Goal: Navigation & Orientation: Find specific page/section

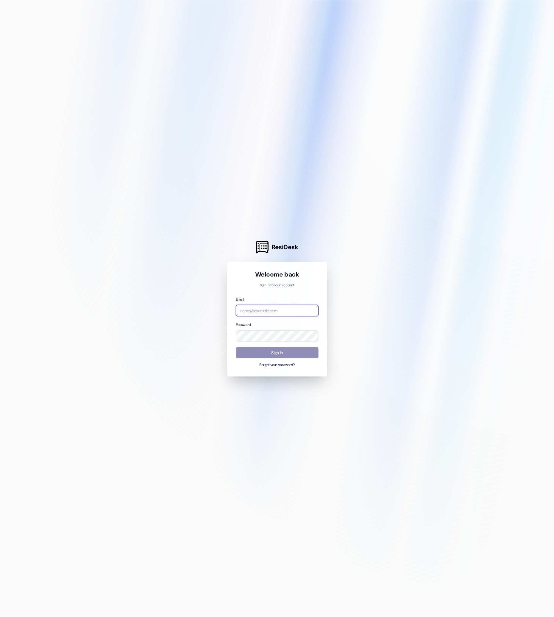
type input "[EMAIL_ADDRESS][DOMAIN_NAME]"
click at [279, 354] on button "Sign In" at bounding box center [277, 353] width 83 height 12
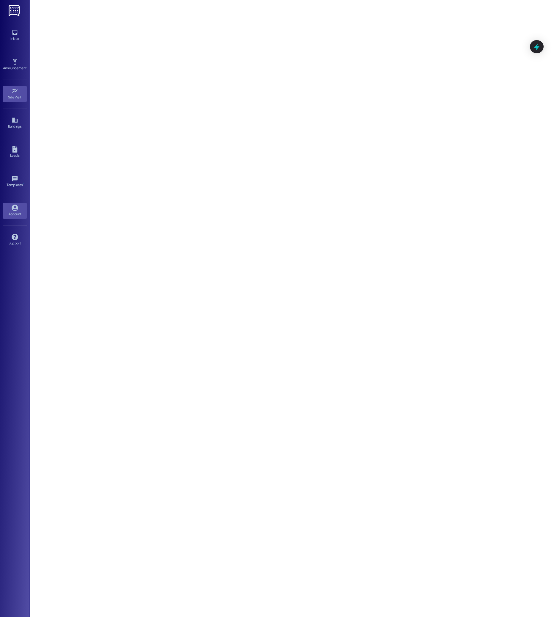
click at [15, 216] on div "Account" at bounding box center [15, 214] width 30 height 6
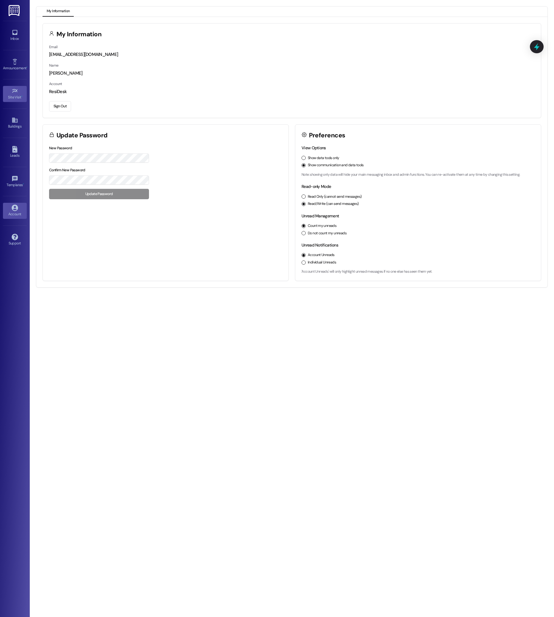
click at [18, 89] on icon at bounding box center [15, 91] width 7 height 7
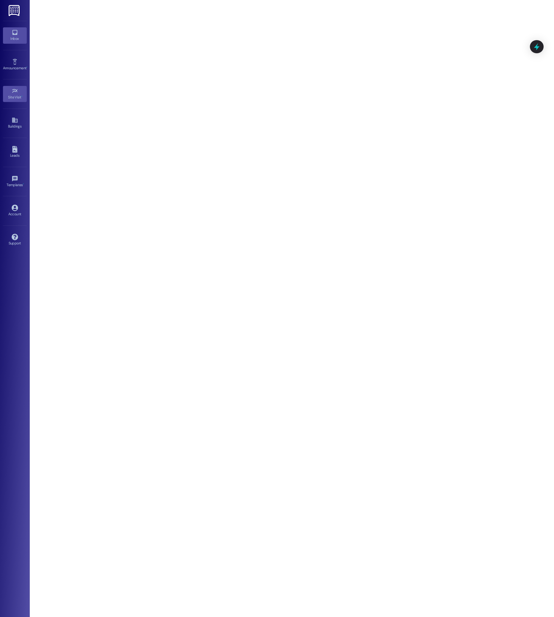
click at [12, 32] on icon at bounding box center [15, 32] width 7 height 7
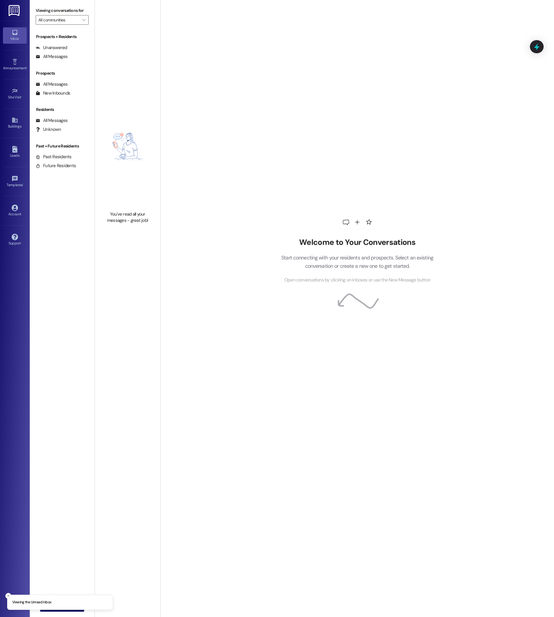
click at [12, 11] on img at bounding box center [15, 10] width 12 height 11
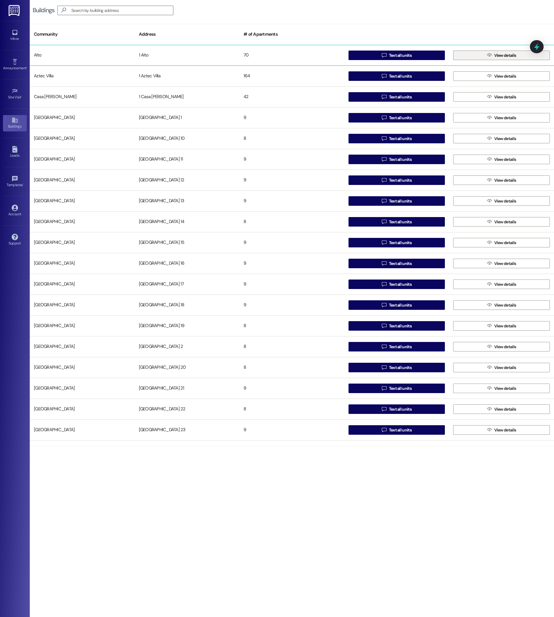
click at [510, 55] on span "View details" at bounding box center [505, 55] width 22 height 6
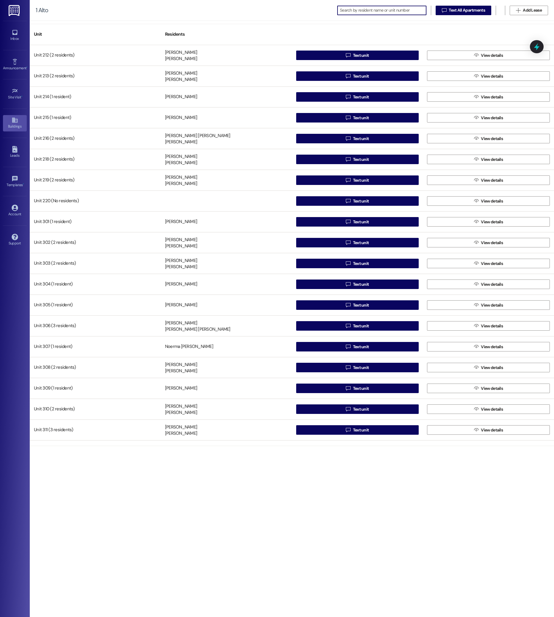
click at [15, 126] on div "Buildings" at bounding box center [15, 126] width 30 height 6
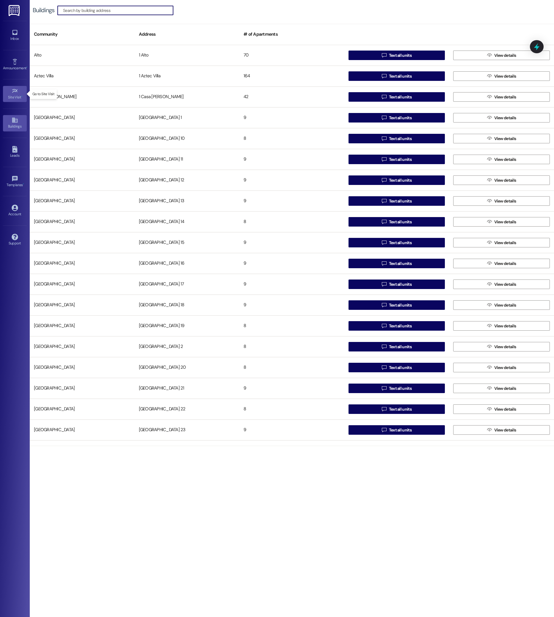
click at [17, 93] on icon at bounding box center [15, 91] width 7 height 7
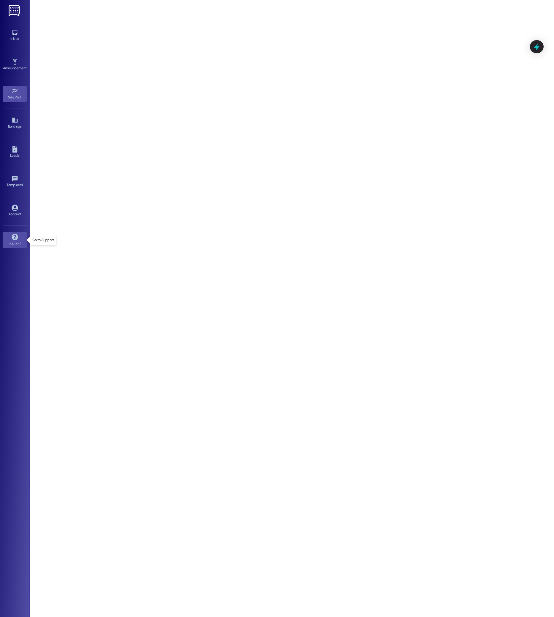
click at [17, 238] on icon at bounding box center [15, 237] width 6 height 6
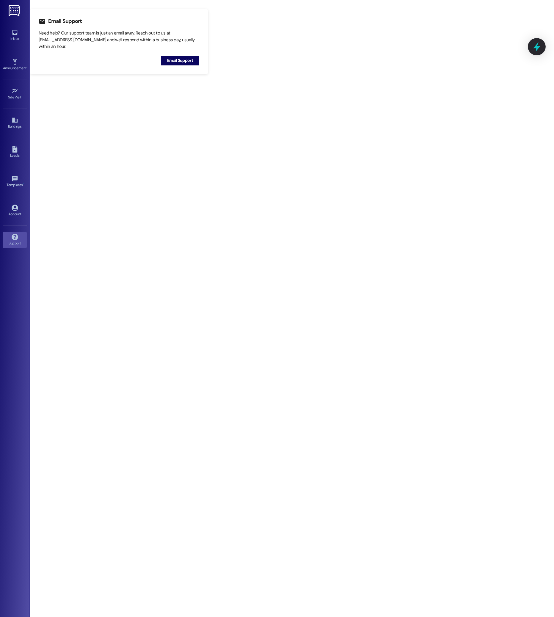
click at [538, 45] on icon at bounding box center [537, 47] width 10 height 10
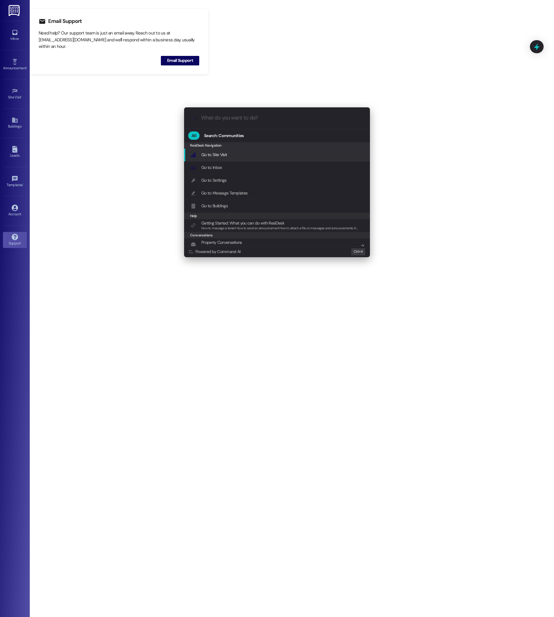
click at [235, 119] on input "What do you want to do?" at bounding box center [281, 118] width 161 height 6
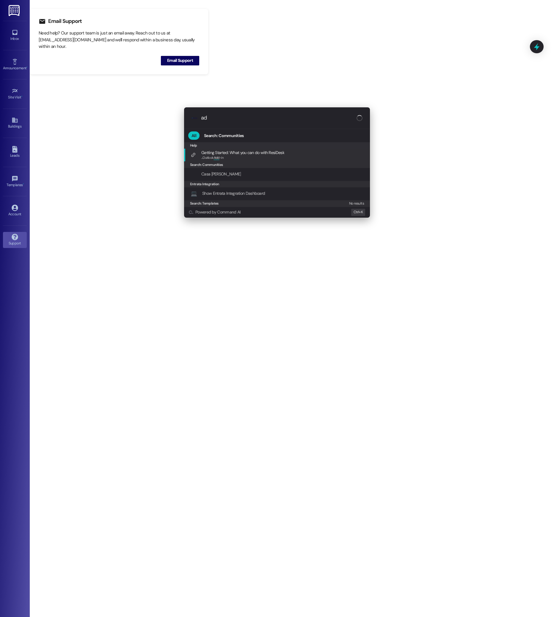
type input "a"
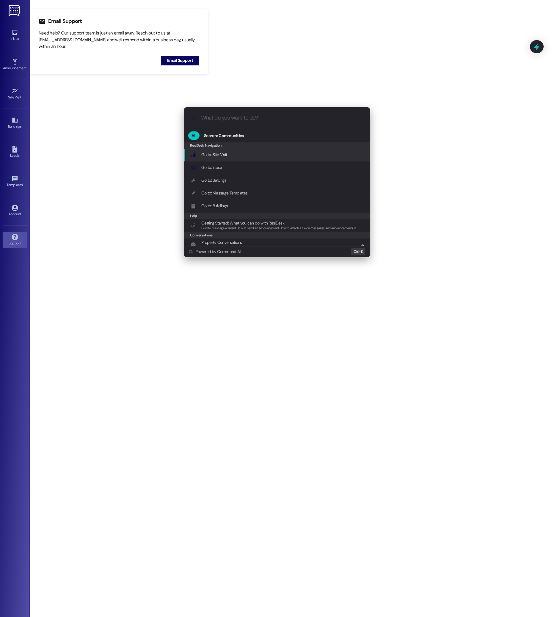
click at [21, 237] on div ".cls-1{fill:#0a055f;}.cls-2{fill:#0cc4c4;} resideskLogoBlueOrange All Search: C…" at bounding box center [277, 308] width 554 height 617
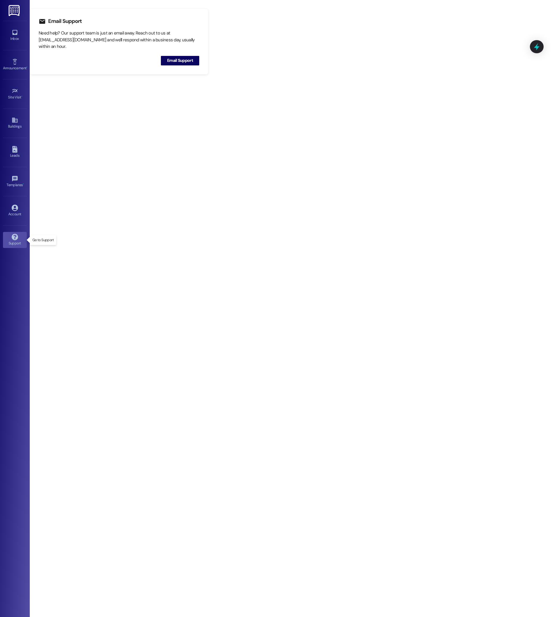
click at [18, 238] on icon at bounding box center [15, 237] width 7 height 7
click at [183, 59] on span "Email Support" at bounding box center [180, 60] width 26 height 6
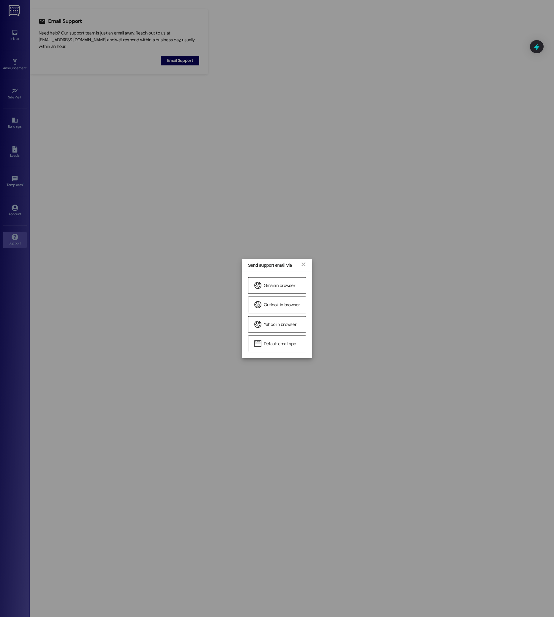
click at [243, 222] on div "Send support email via × Gmail in browser Outlook in browser Yahoo in browser D…" at bounding box center [277, 308] width 554 height 617
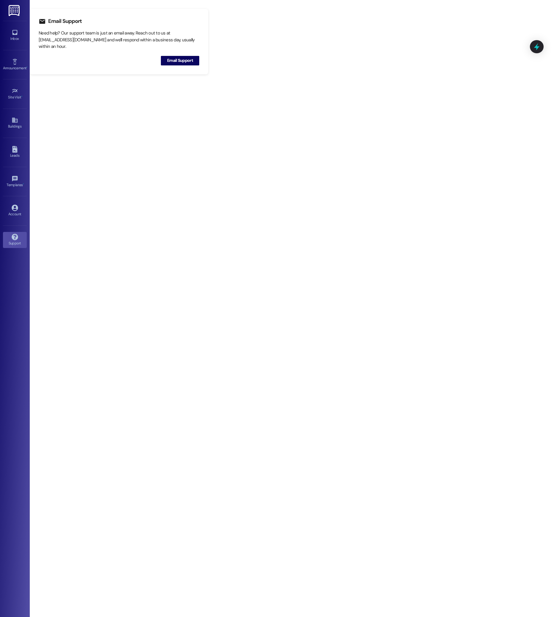
click at [13, 11] on img at bounding box center [15, 10] width 12 height 11
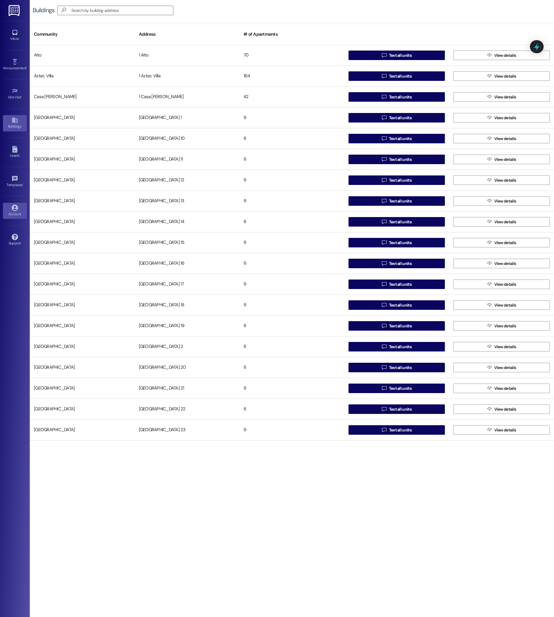
click at [18, 206] on link "Account" at bounding box center [15, 211] width 24 height 16
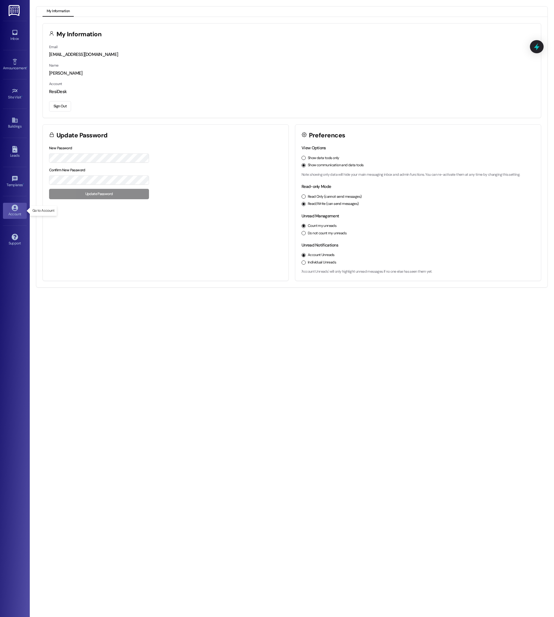
click at [10, 211] on div "Account" at bounding box center [15, 214] width 30 height 6
click at [9, 123] on link "Buildings" at bounding box center [15, 123] width 24 height 16
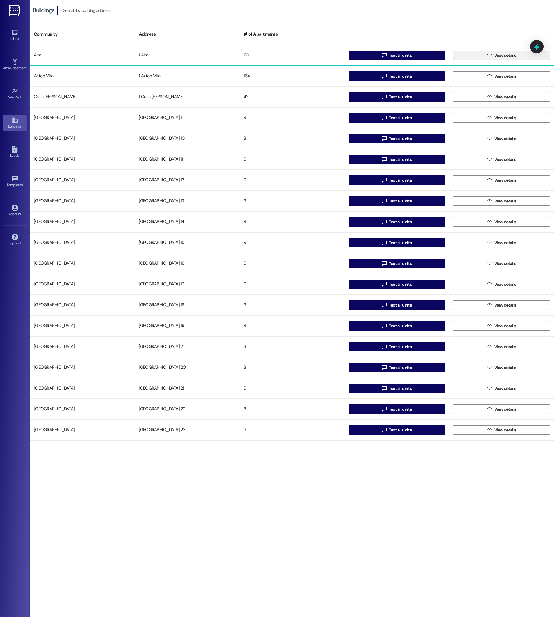
click at [501, 58] on span "View details" at bounding box center [505, 55] width 22 height 6
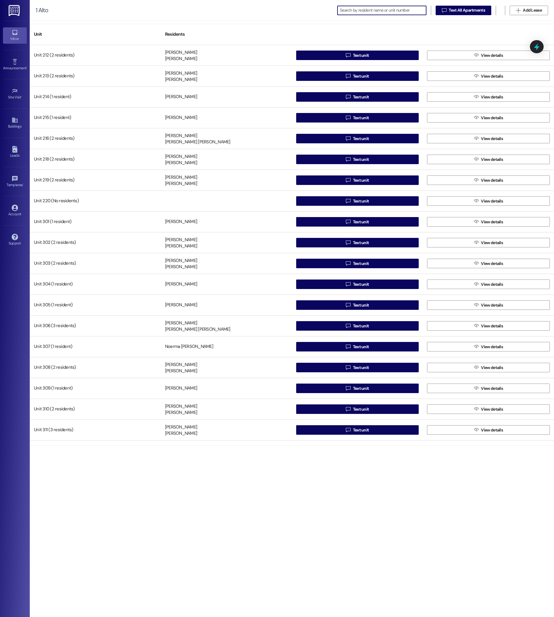
click at [13, 30] on icon at bounding box center [15, 32] width 7 height 7
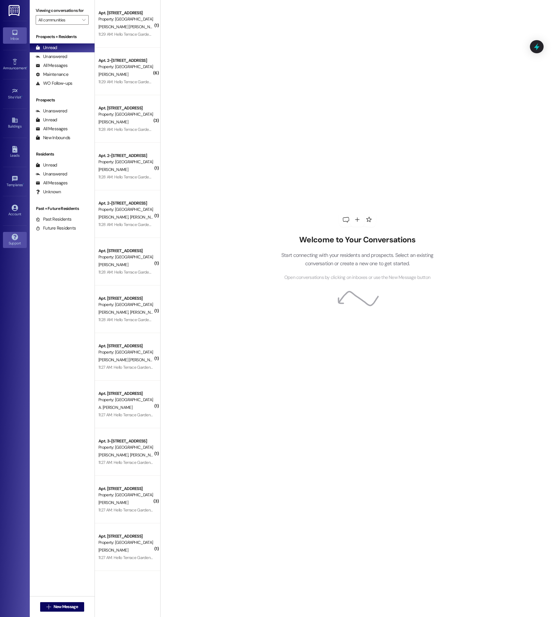
click at [16, 243] on div "Support" at bounding box center [15, 243] width 30 height 6
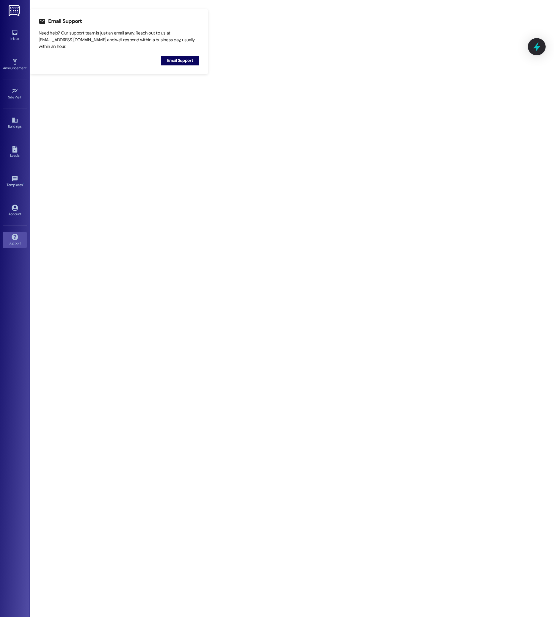
click at [534, 47] on icon at bounding box center [537, 47] width 10 height 10
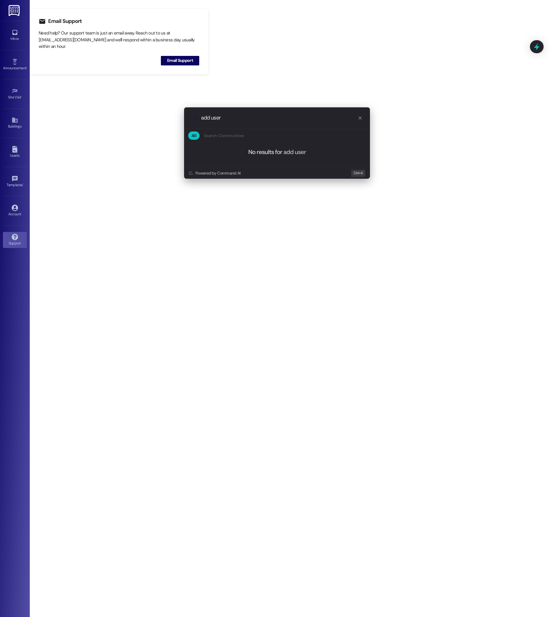
type input "add user"
click at [296, 152] on span "add user" at bounding box center [294, 152] width 23 height 8
click at [358, 117] on div "add user" at bounding box center [281, 118] width 161 height 6
click at [362, 119] on div ".cls-1{fill:#0a055f;}.cls-2{fill:#0cc4c4;} resideskLogoBlueOrange add user" at bounding box center [277, 117] width 186 height 21
click at [361, 118] on icon "progress bar" at bounding box center [360, 118] width 5 height 5
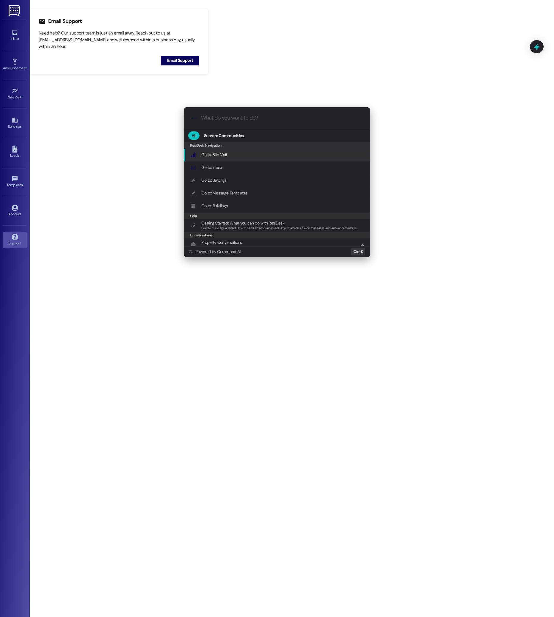
click at [15, 207] on div ".cls-1{fill:#0a055f;}.cls-2{fill:#0cc4c4;} resideskLogoBlueOrange All Search: C…" at bounding box center [277, 308] width 554 height 617
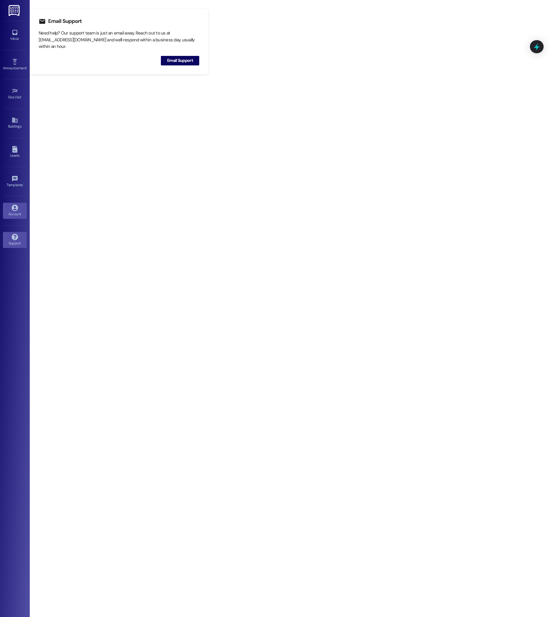
click at [15, 208] on icon at bounding box center [15, 208] width 7 height 7
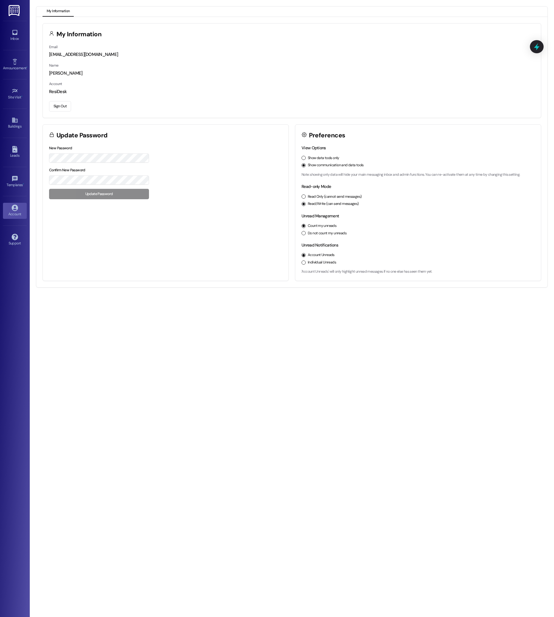
click at [61, 106] on button "Sign Out" at bounding box center [60, 106] width 22 height 10
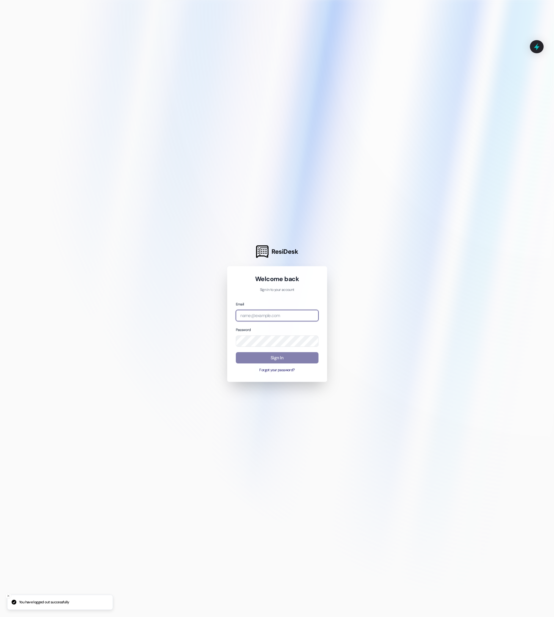
type input "gkempton@maikerhp.org"
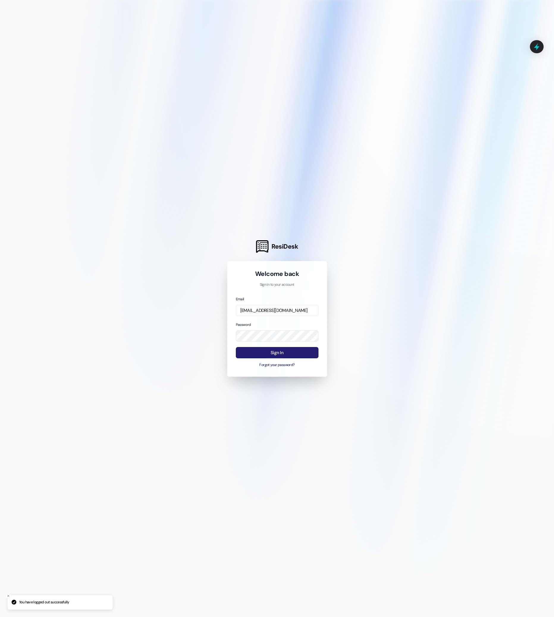
click at [272, 355] on button "Sign In" at bounding box center [277, 353] width 83 height 12
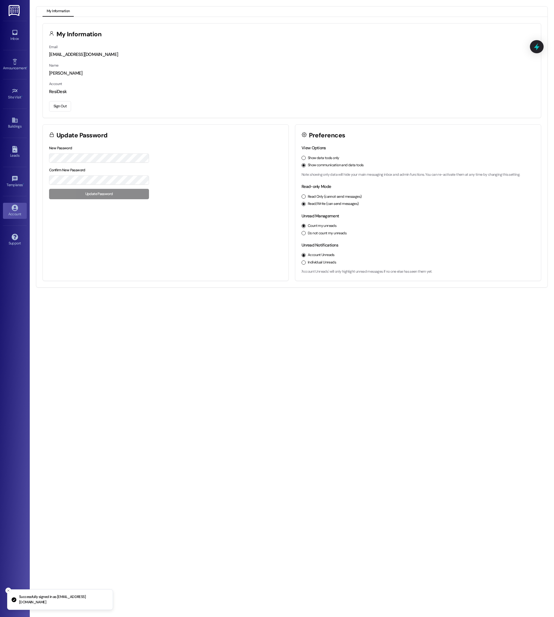
click at [64, 106] on button "Sign Out" at bounding box center [60, 106] width 22 height 10
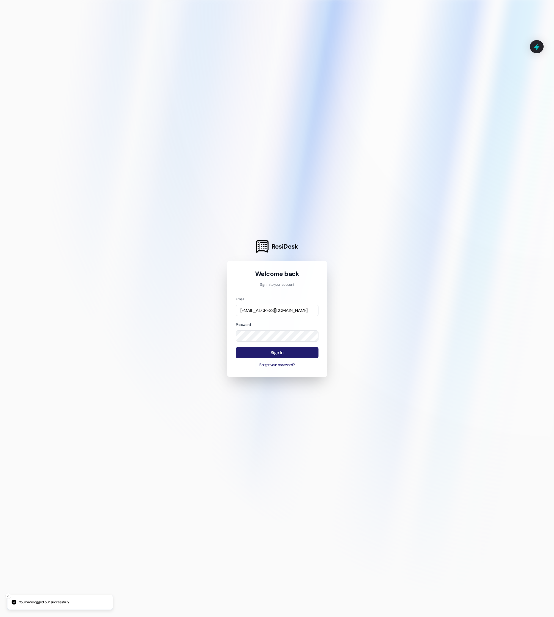
click at [270, 352] on button "Sign In" at bounding box center [277, 353] width 83 height 12
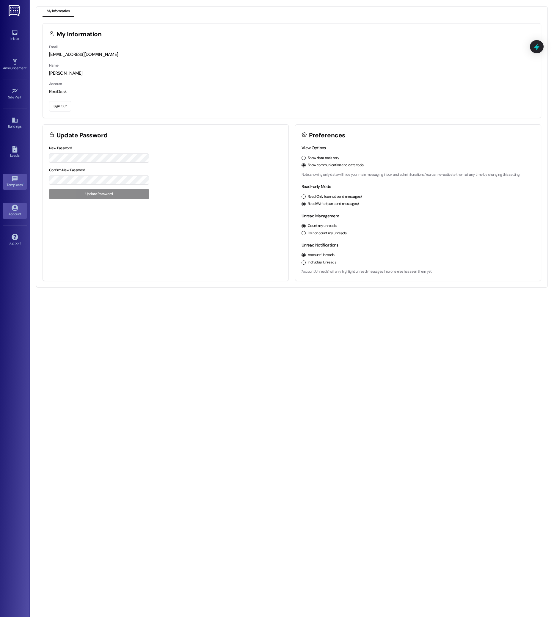
click at [13, 180] on icon at bounding box center [14, 178] width 5 height 5
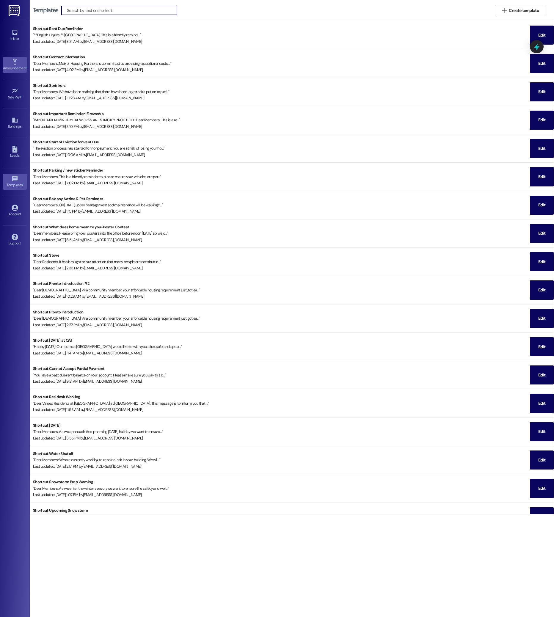
click at [21, 63] on link "Announcement •" at bounding box center [15, 65] width 24 height 16
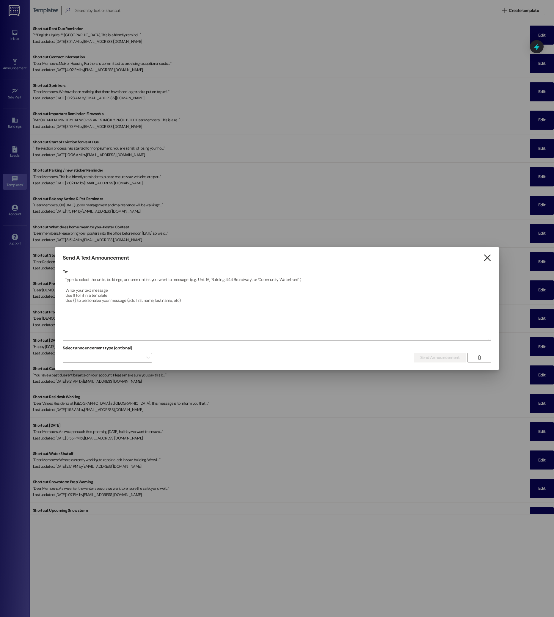
click at [488, 257] on icon "" at bounding box center [487, 258] width 8 height 6
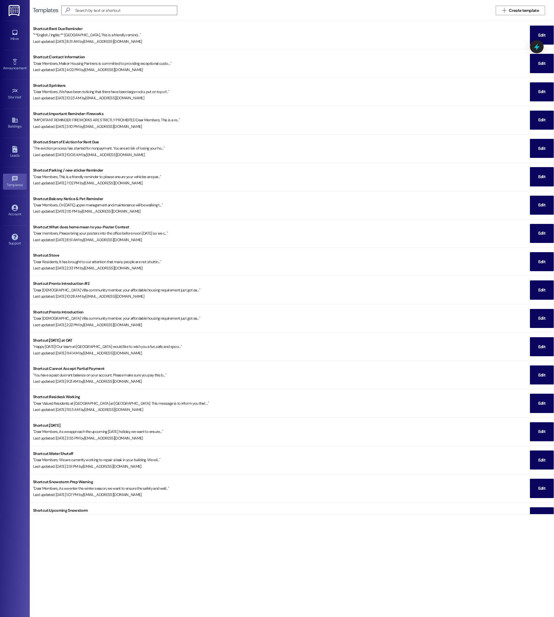
click at [11, 11] on img at bounding box center [15, 10] width 12 height 11
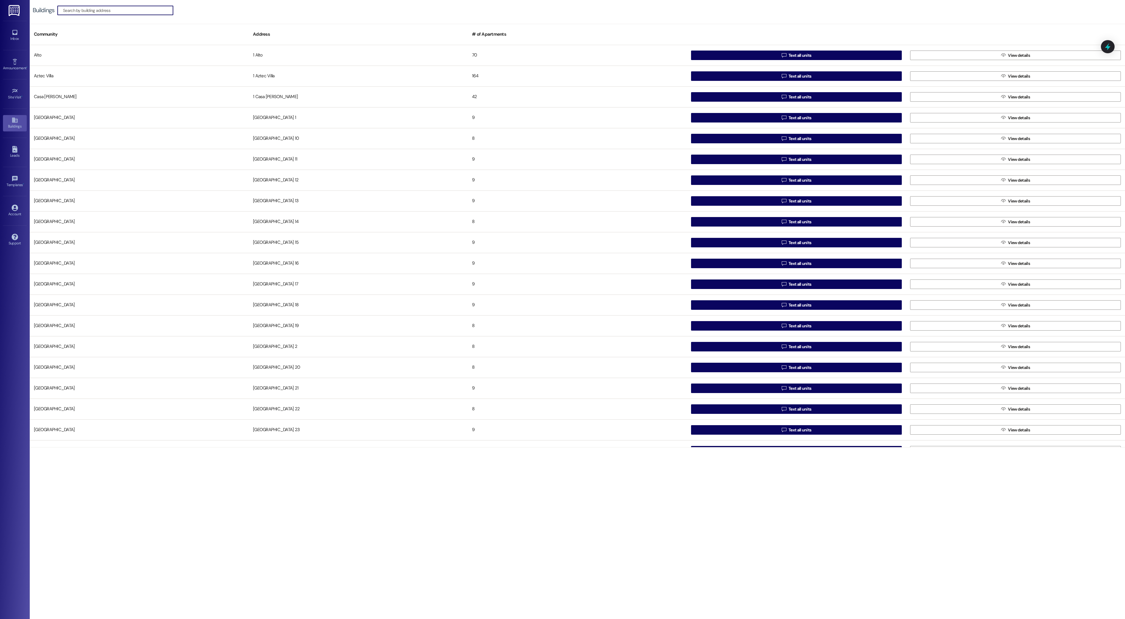
click at [5, 7] on div "Inbox Go to Inbox Announcement • Send A Text Announcement Site Visit • Go to Si…" at bounding box center [15, 309] width 30 height 619
click at [9, 9] on img at bounding box center [15, 10] width 12 height 11
click at [18, 13] on img at bounding box center [15, 10] width 12 height 11
click at [13, 33] on icon at bounding box center [14, 32] width 5 height 5
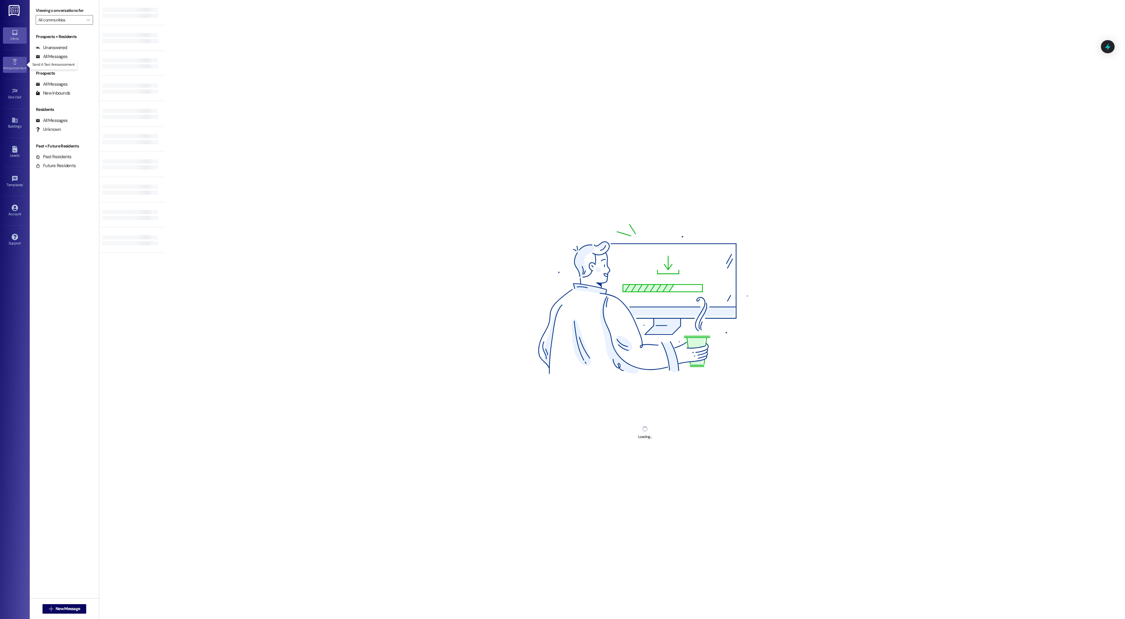
click at [16, 60] on icon at bounding box center [15, 62] width 7 height 7
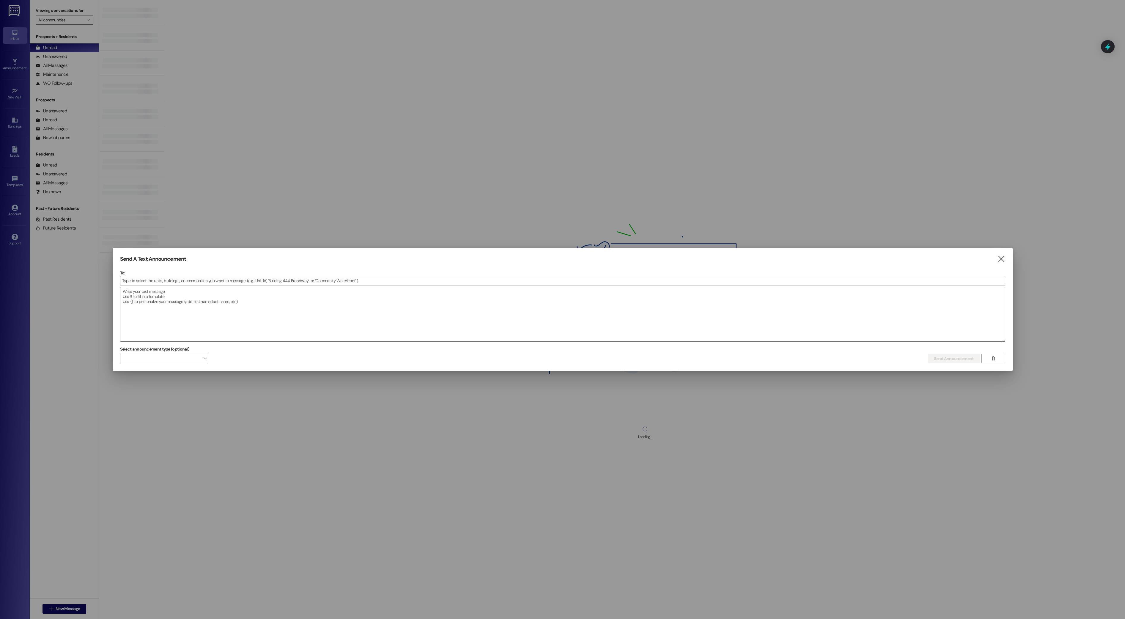
click at [554, 259] on div "Send A Text Announcement  To:  Drop image file here Select announcement type …" at bounding box center [563, 309] width 900 height 123
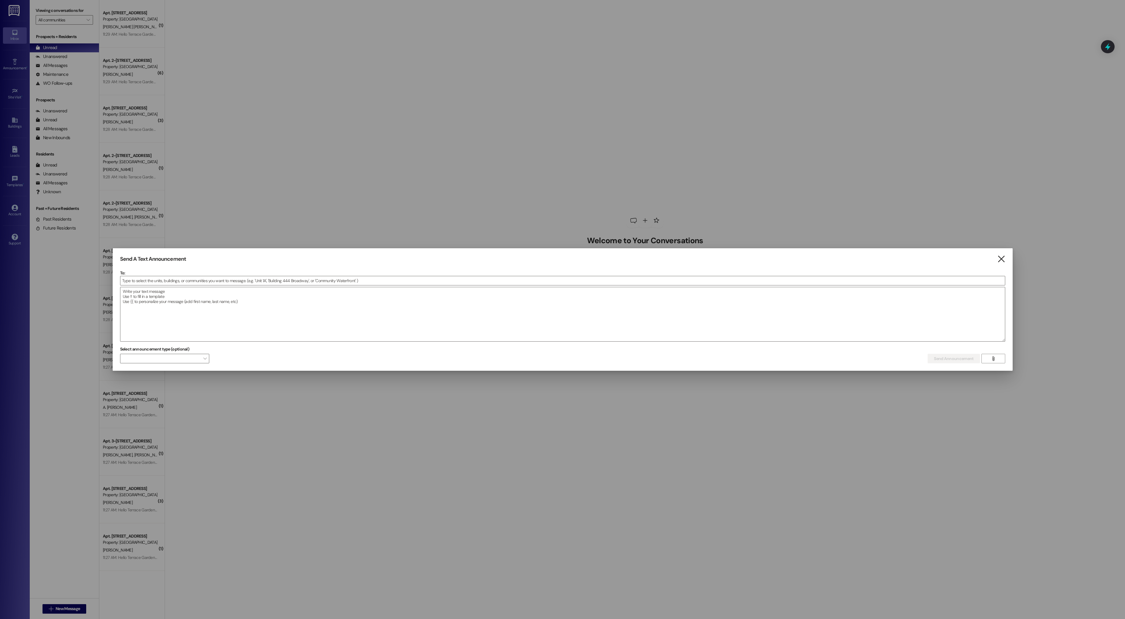
click at [554, 259] on icon "" at bounding box center [1002, 259] width 8 height 6
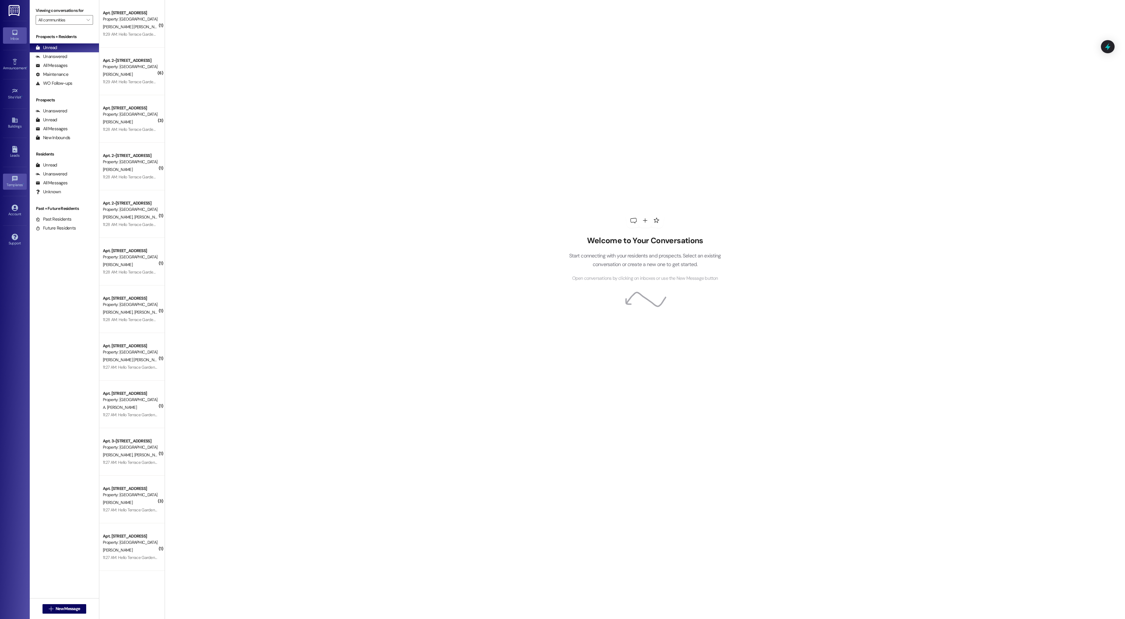
click at [9, 178] on link "Templates •" at bounding box center [15, 182] width 24 height 16
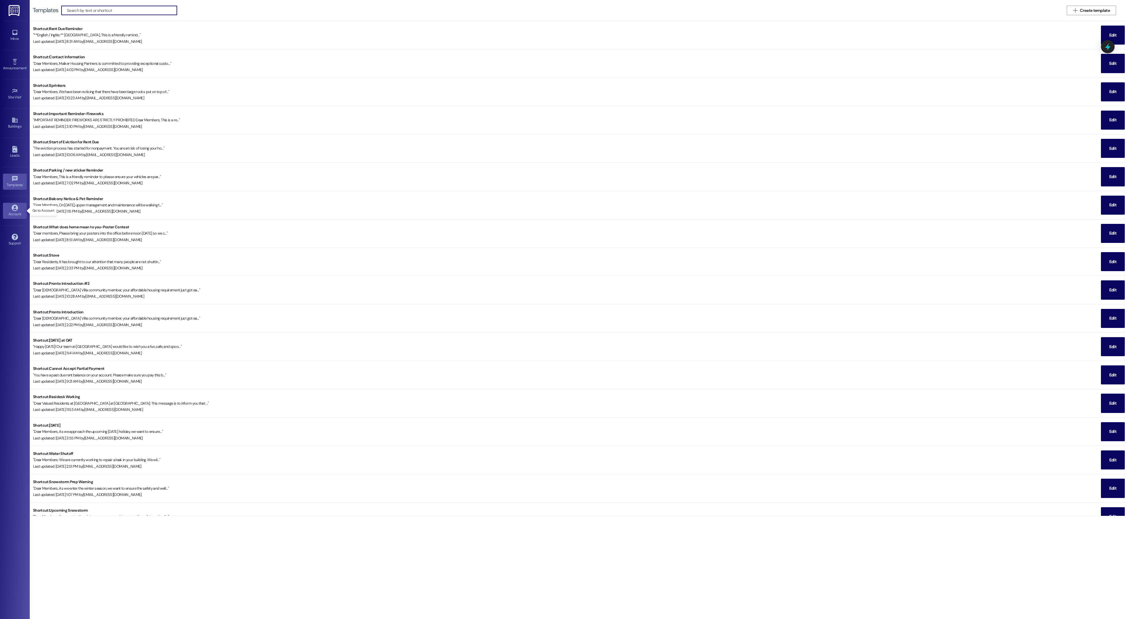
click at [11, 209] on link "Account" at bounding box center [15, 211] width 24 height 16
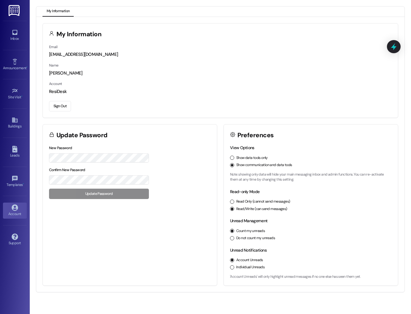
click at [201, 53] on div "gkempton@maikerhp.org" at bounding box center [220, 54] width 343 height 6
